Goal: Transaction & Acquisition: Book appointment/travel/reservation

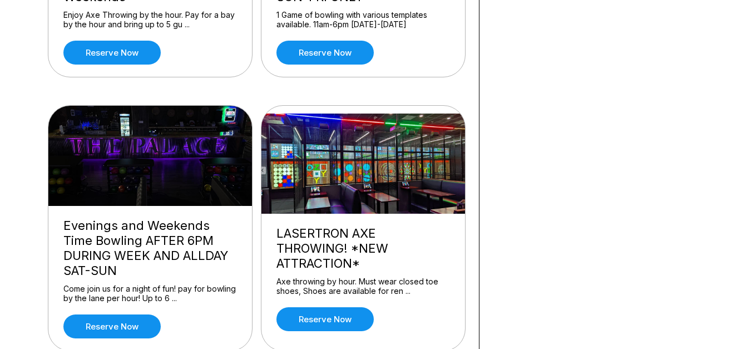
scroll to position [266, 0]
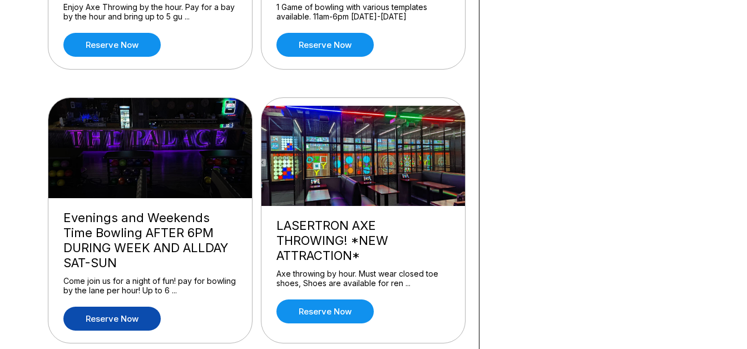
click at [102, 321] on link "Reserve now" at bounding box center [111, 318] width 97 height 24
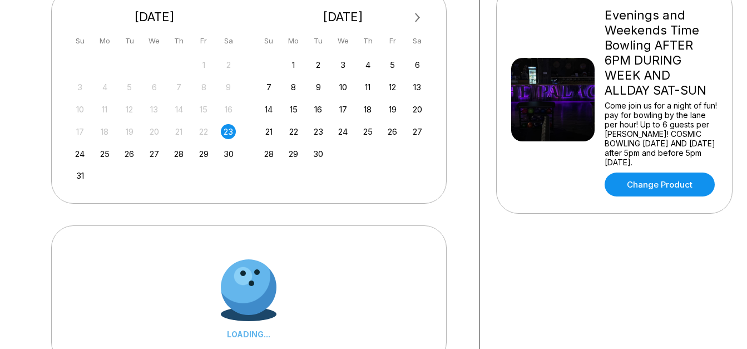
scroll to position [0, 0]
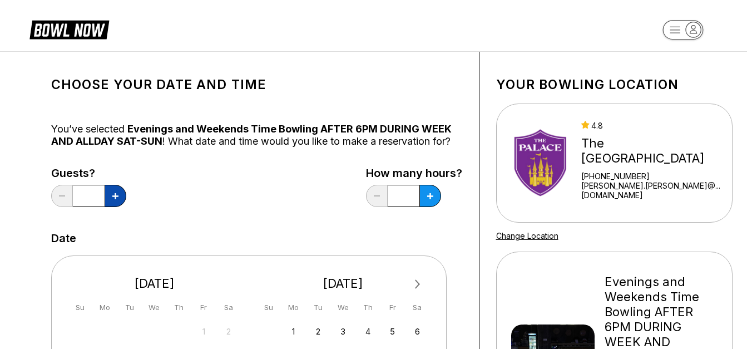
click at [113, 198] on icon at bounding box center [115, 196] width 6 height 6
click at [111, 197] on button at bounding box center [116, 196] width 22 height 22
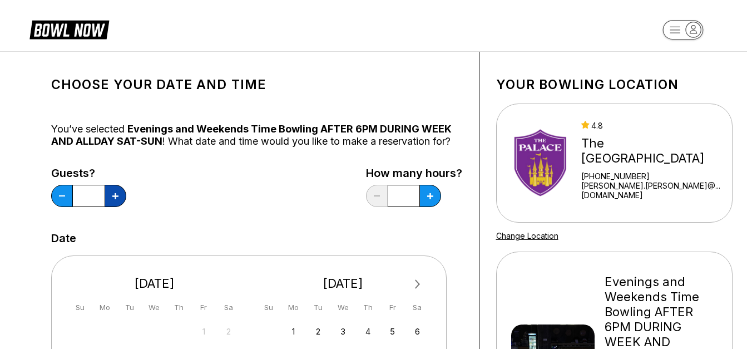
type input "*"
click at [118, 195] on icon at bounding box center [115, 196] width 6 height 6
type input "***"
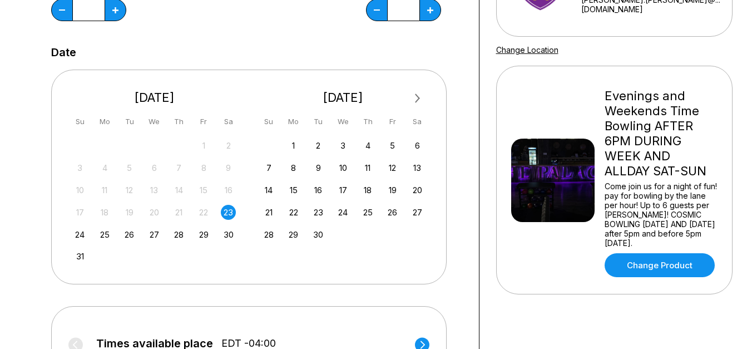
scroll to position [189, 0]
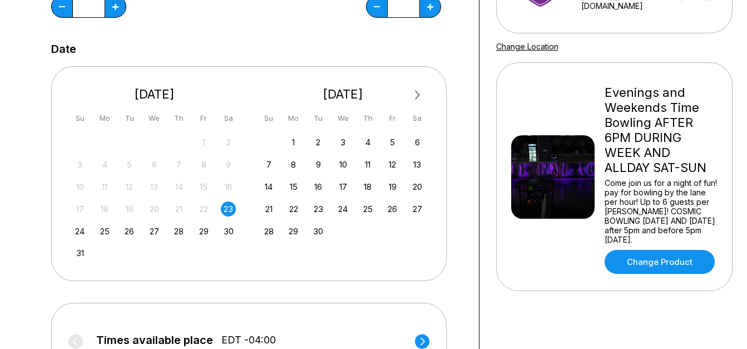
click at [228, 207] on div "23" at bounding box center [228, 208] width 15 height 15
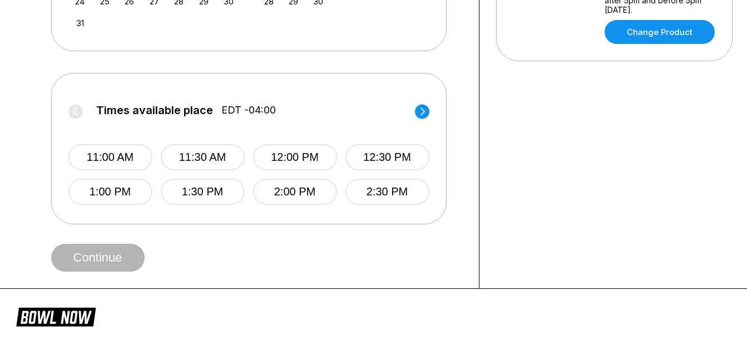
scroll to position [425, 0]
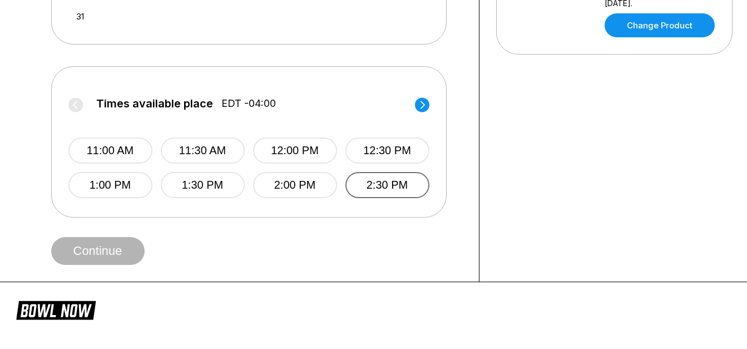
click at [396, 182] on button "2:30 PM" at bounding box center [387, 185] width 84 height 26
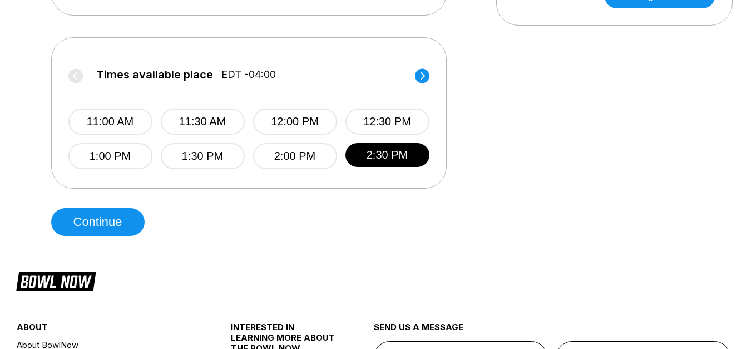
scroll to position [466, 0]
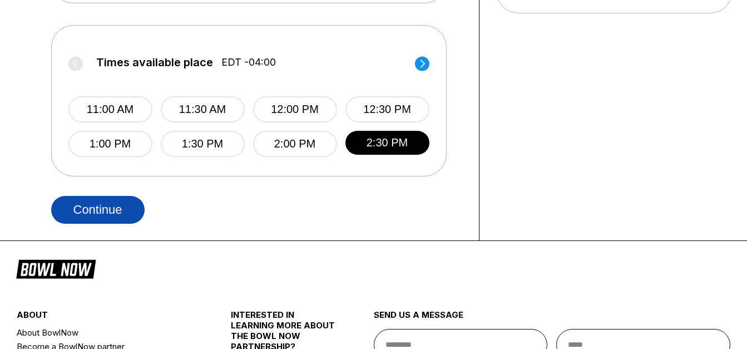
click at [96, 209] on button "Continue" at bounding box center [97, 210] width 93 height 28
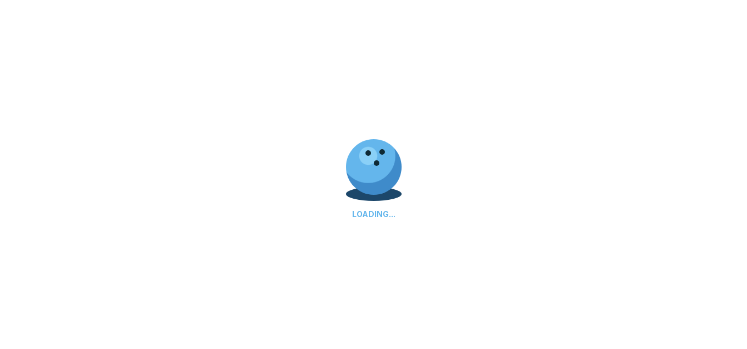
select select "**"
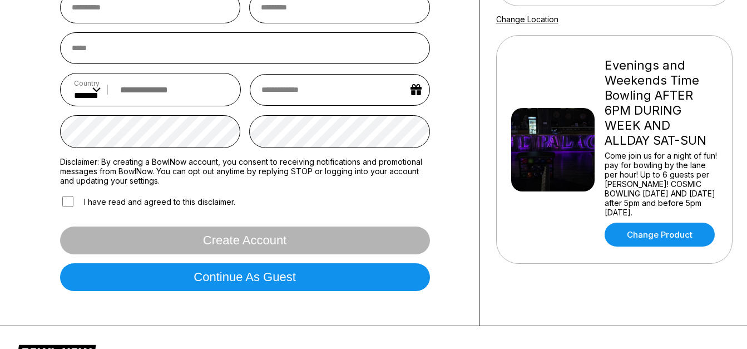
scroll to position [215, 0]
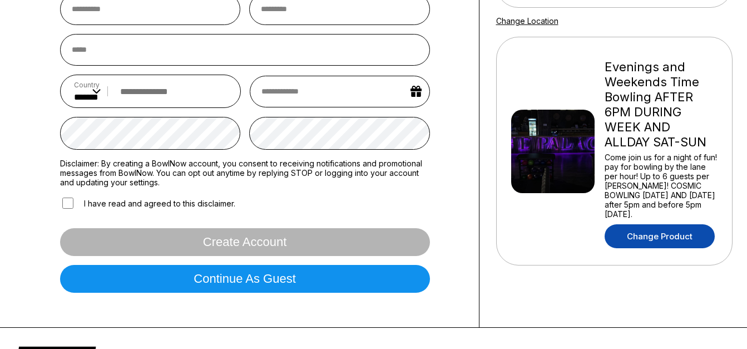
click at [630, 232] on link "Change Product" at bounding box center [659, 236] width 110 height 24
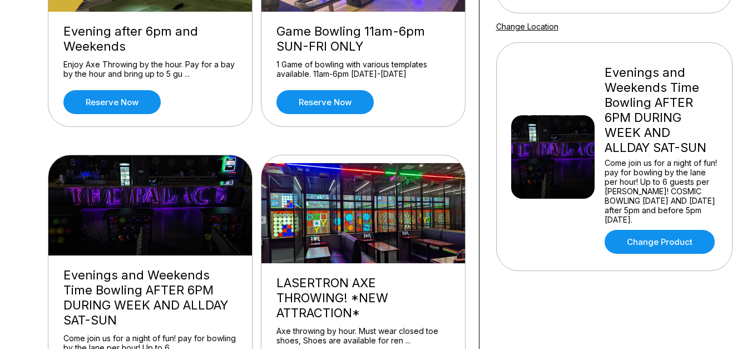
scroll to position [214, 0]
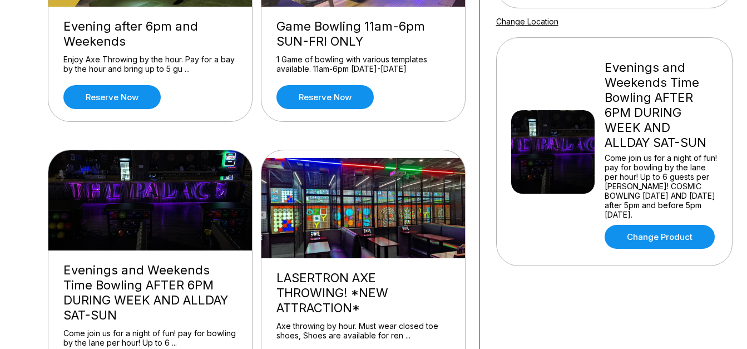
click at [647, 99] on div "Evenings and Weekends Time Bowling AFTER 6PM DURING WEEK AND ALLDAY SAT-SUN" at bounding box center [660, 105] width 113 height 90
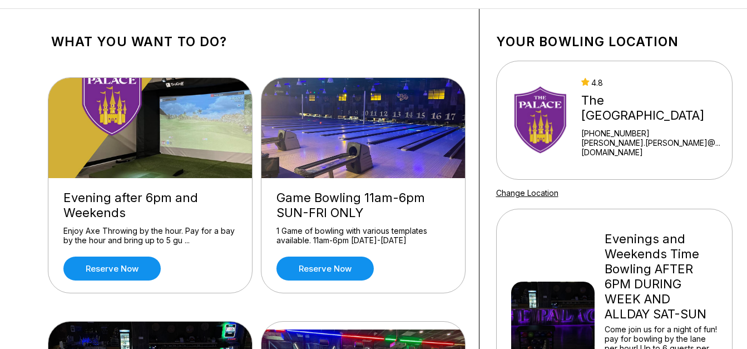
scroll to position [0, 0]
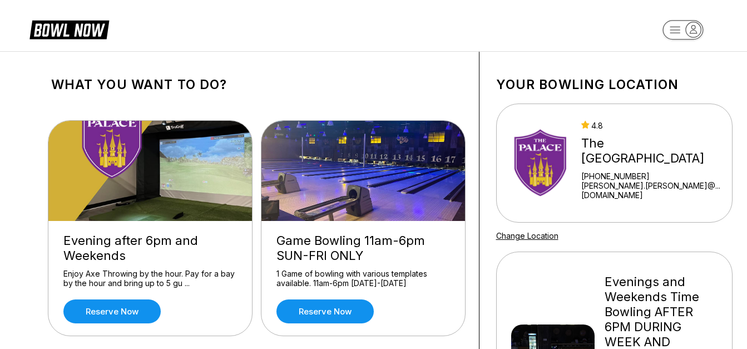
scroll to position [215, 0]
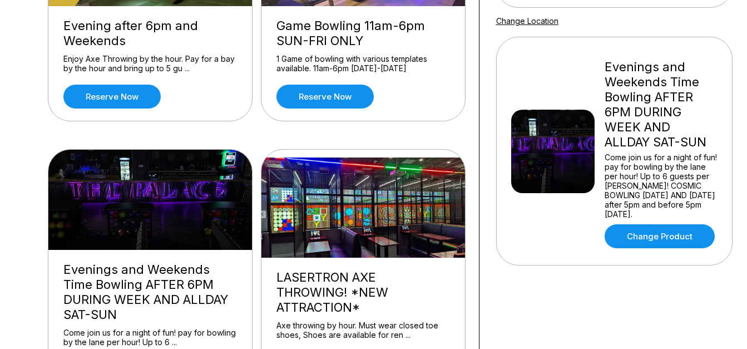
select select "**"
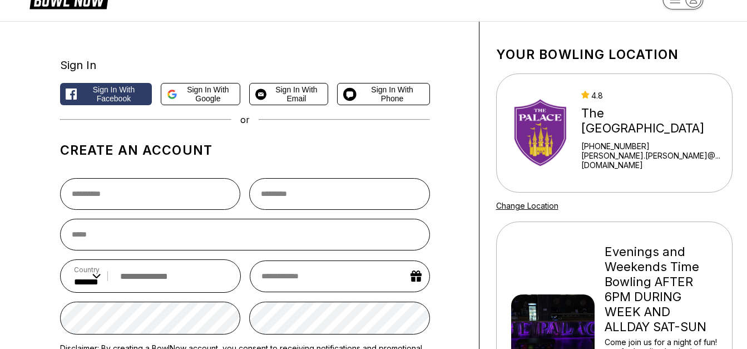
scroll to position [0, 0]
